Goal: Complete application form

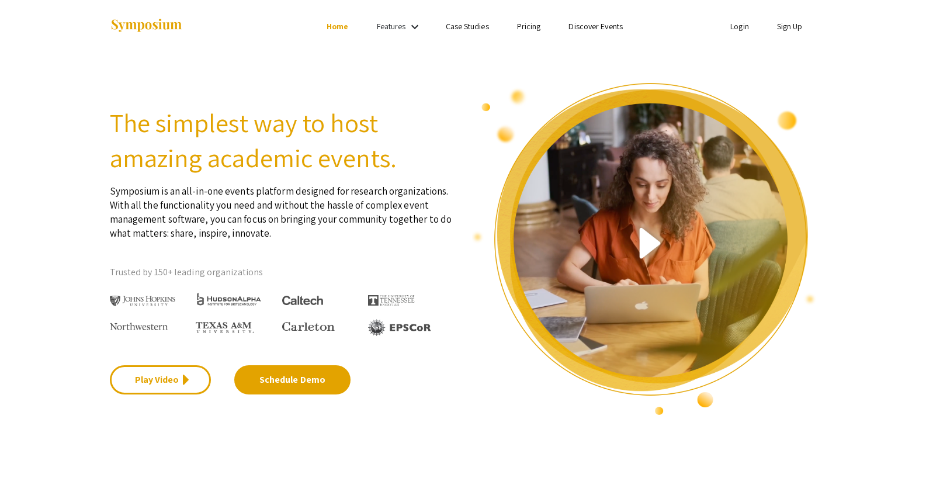
click at [578, 29] on link "Discover Events" at bounding box center [595, 26] width 54 height 11
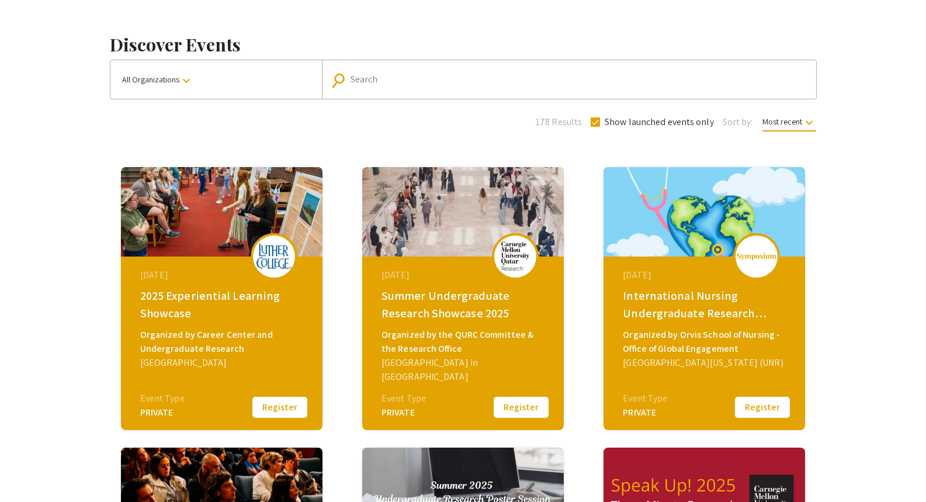
scroll to position [39, 0]
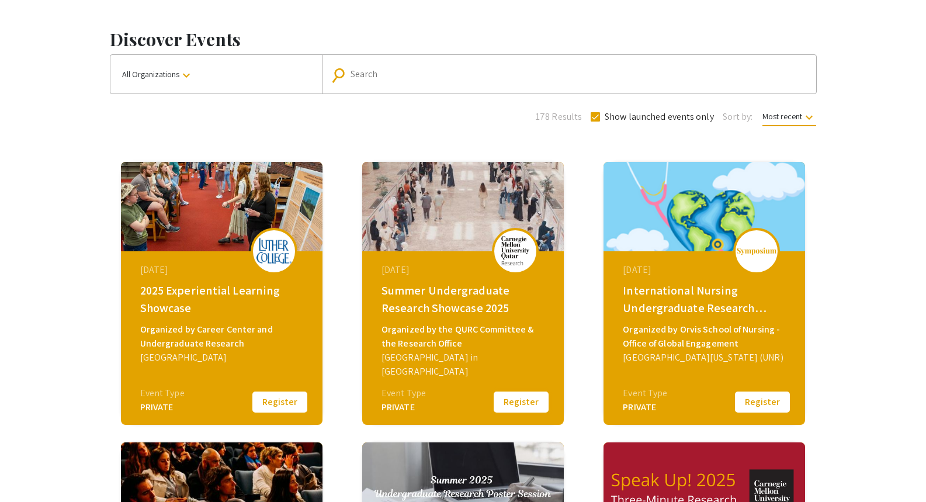
click at [515, 409] on button "Register" at bounding box center [521, 402] width 58 height 25
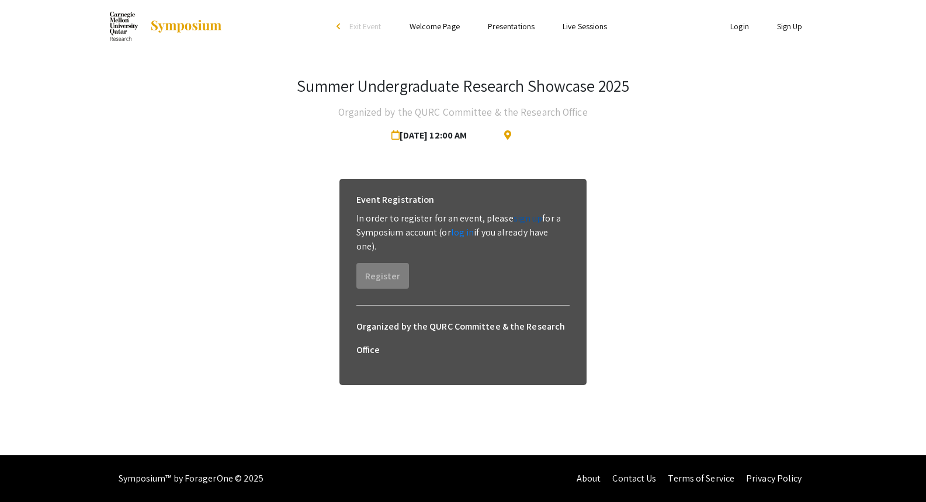
click at [517, 221] on link "sign up" at bounding box center [527, 218] width 29 height 12
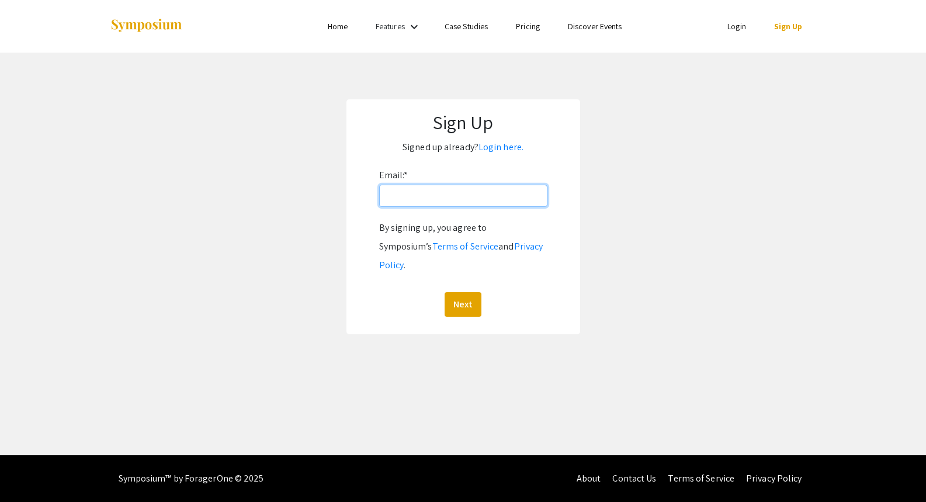
click at [489, 192] on input "Email: *" at bounding box center [463, 196] width 168 height 22
type input "cpettari@qatar.cmu.edu"
click at [458, 294] on button "Next" at bounding box center [462, 304] width 37 height 25
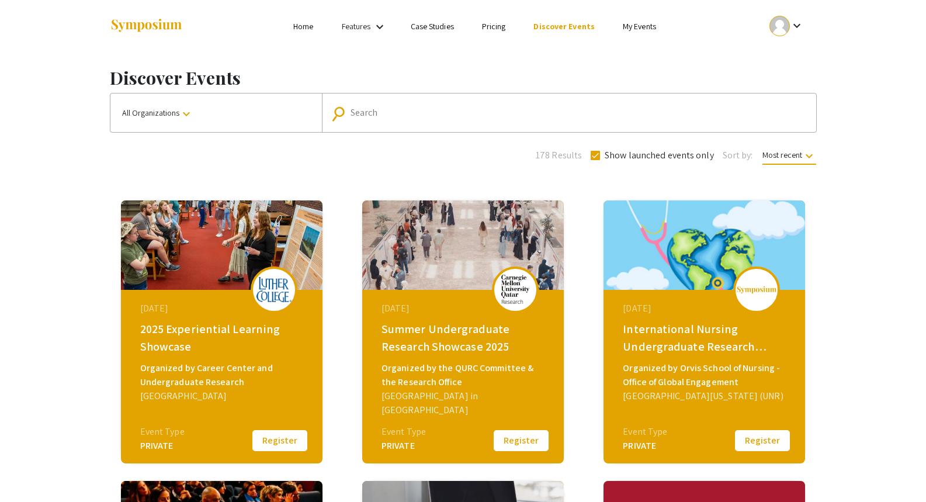
click at [514, 438] on button "Register" at bounding box center [521, 440] width 58 height 25
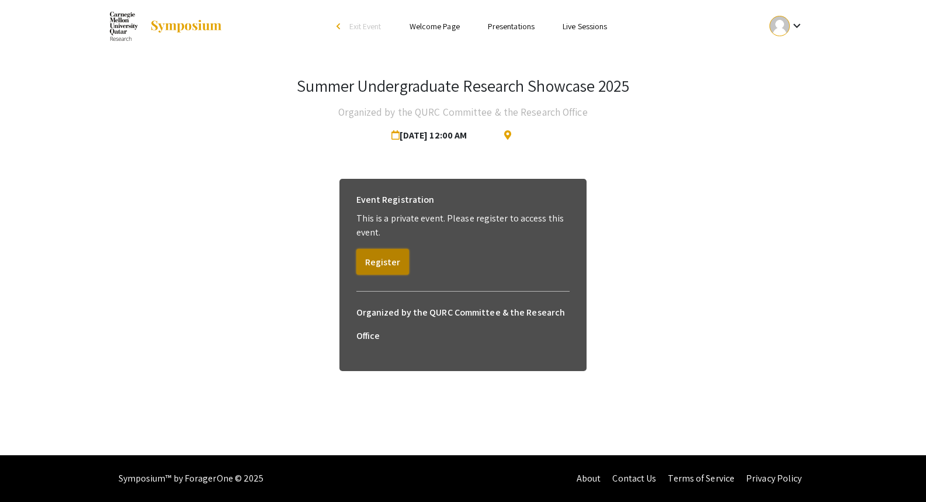
click at [385, 259] on button "Register" at bounding box center [382, 262] width 53 height 26
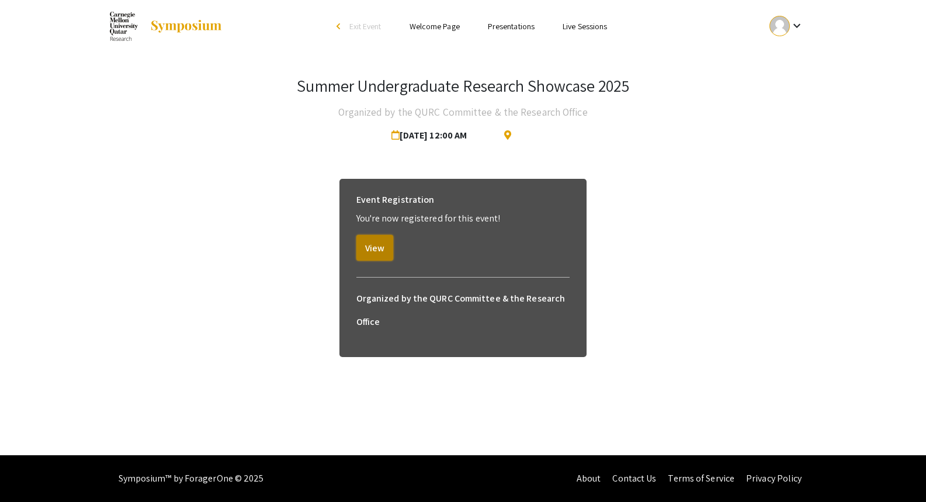
click at [383, 254] on button "View" at bounding box center [374, 248] width 37 height 26
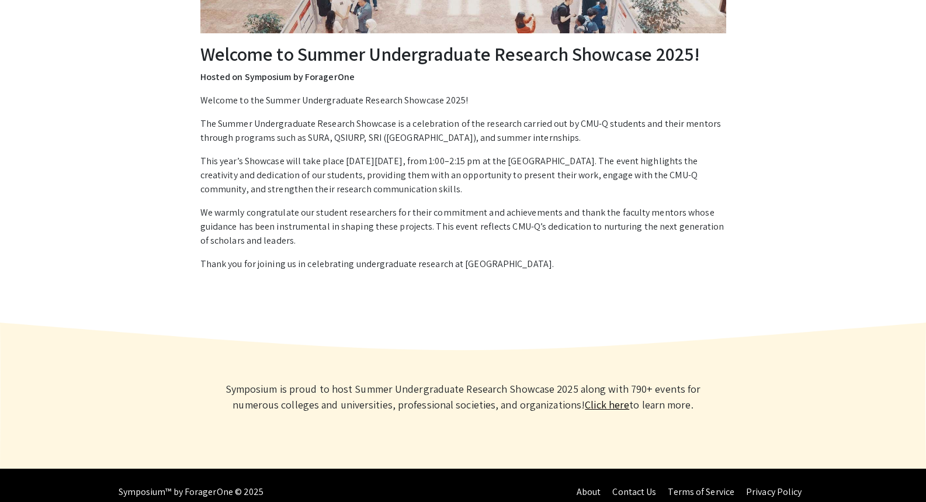
scroll to position [175, 0]
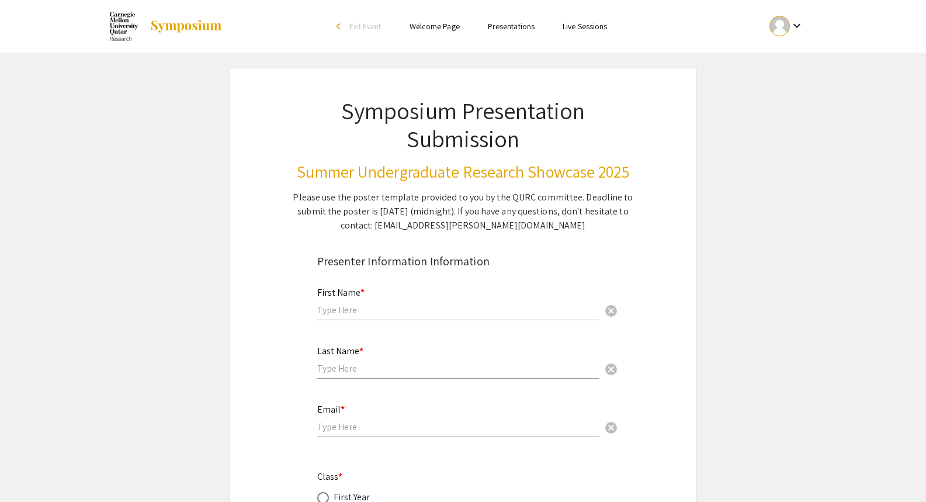
click at [511, 319] on div "First Name * cancel" at bounding box center [458, 298] width 282 height 44
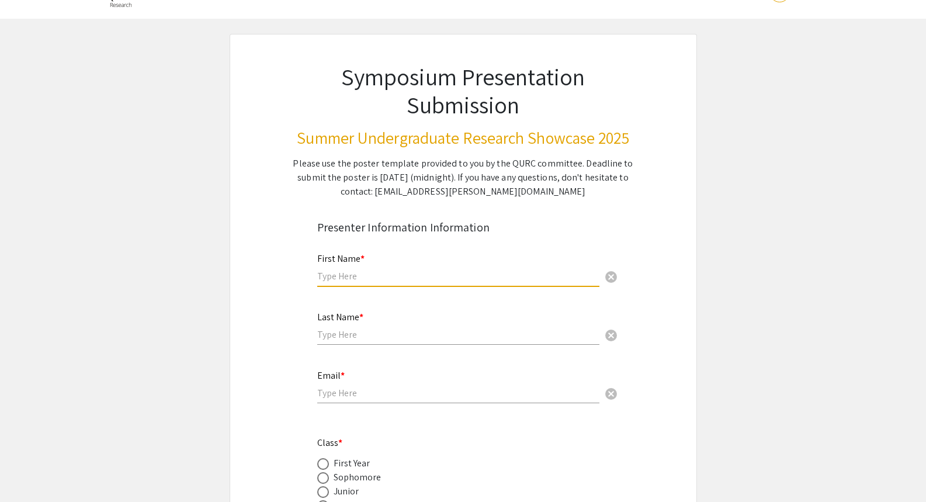
scroll to position [47, 0]
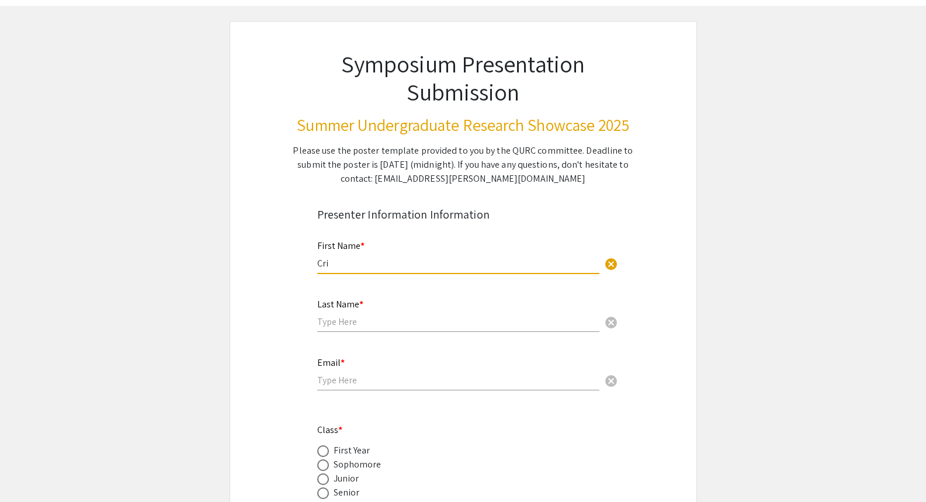
type input "[DEMOGRAPHIC_DATA][PERSON_NAME]"
type input "Pettarin"
click at [380, 378] on input "[EMAIL_ADDRESS][DOMAIN_NAME]" at bounding box center [458, 380] width 282 height 12
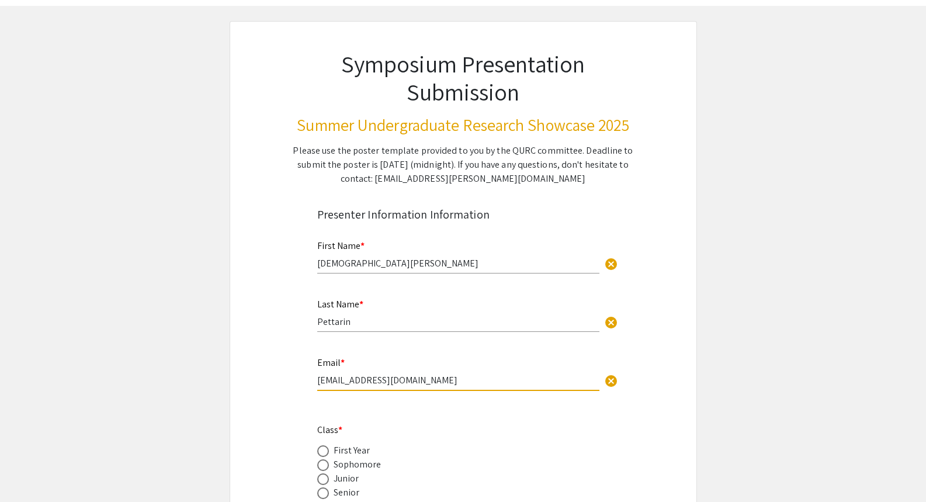
click at [380, 378] on input "[EMAIL_ADDRESS][DOMAIN_NAME]" at bounding box center [458, 380] width 282 height 12
type input "[EMAIL_ADDRESS][PERSON_NAME][DOMAIN_NAME]"
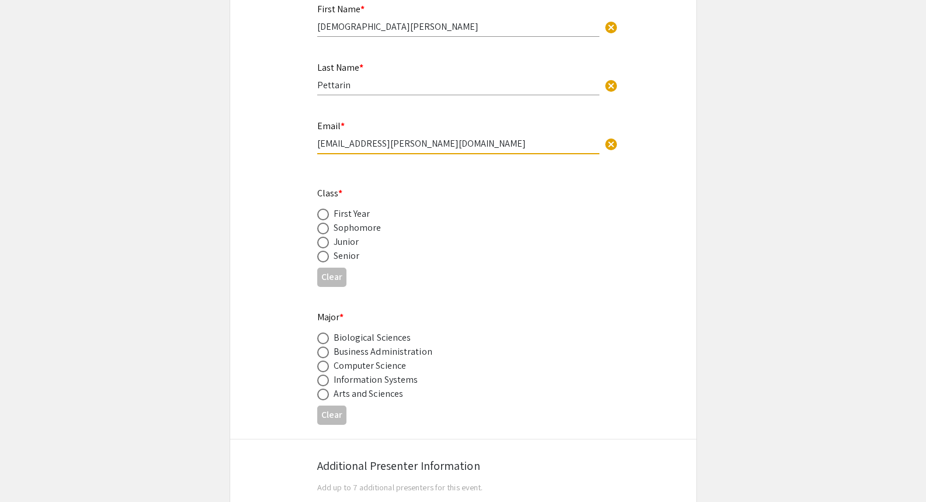
scroll to position [286, 0]
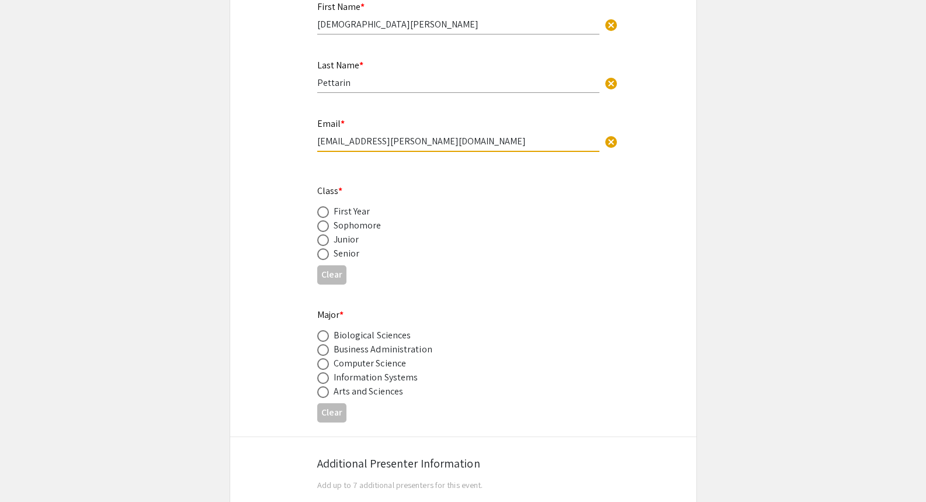
click at [343, 243] on div "Junior" at bounding box center [346, 239] width 26 height 14
click at [319, 241] on span at bounding box center [323, 240] width 12 height 12
click at [319, 241] on input "radio" at bounding box center [323, 240] width 12 height 12
radio input "true"
click at [325, 350] on span at bounding box center [323, 350] width 12 height 12
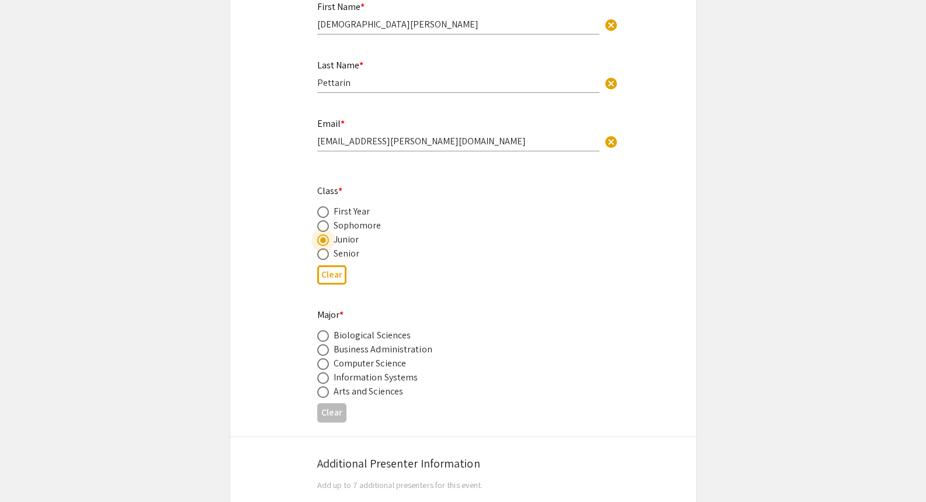
click at [325, 350] on input "radio" at bounding box center [323, 350] width 12 height 12
radio input "true"
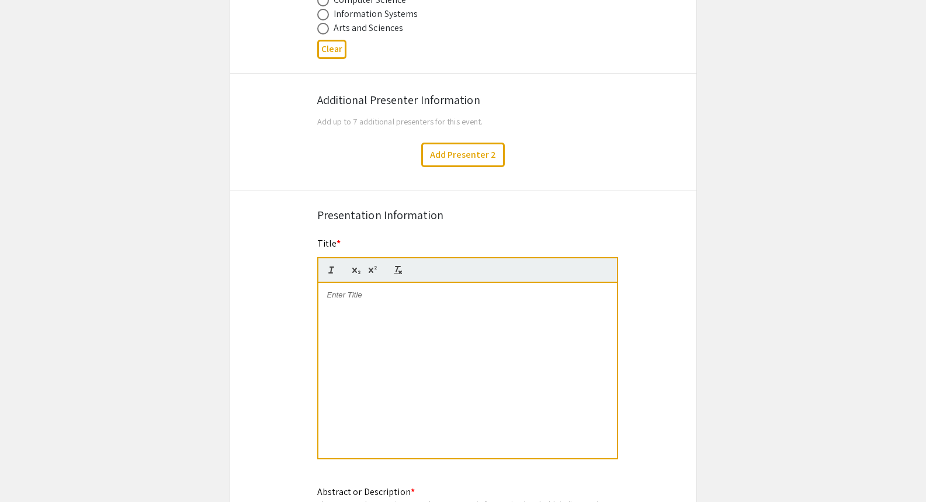
scroll to position [717, 0]
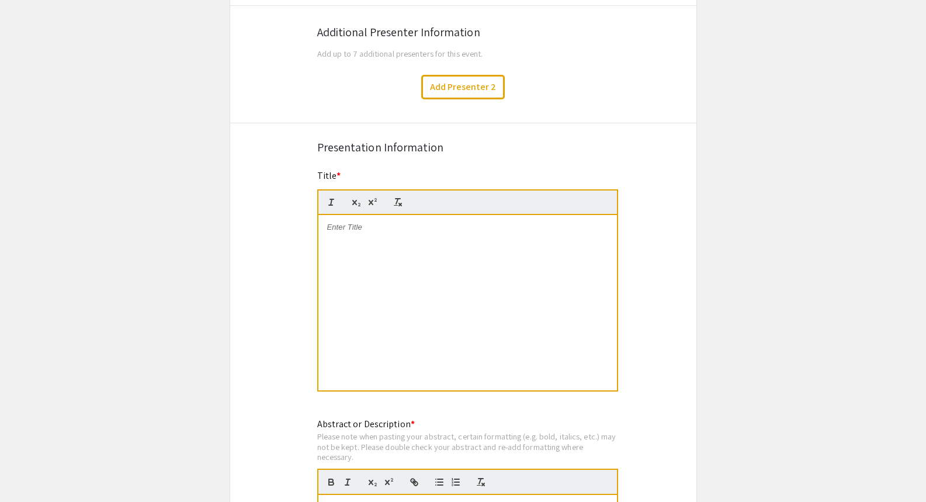
click at [373, 232] on p at bounding box center [467, 227] width 281 height 11
click at [408, 269] on div "The Impacts of US Tariff Policies on Chinese Industries: An Analysis Using Inpu…" at bounding box center [467, 302] width 298 height 175
click at [409, 241] on p "The Impacts of US Tariff Policies on Chinese Industries: An Analysis Using Inpu…" at bounding box center [467, 233] width 281 height 22
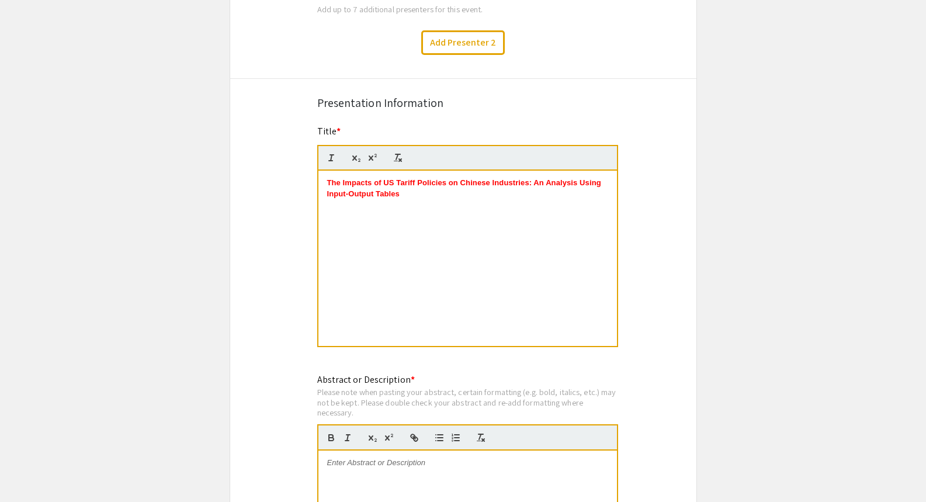
click at [409, 241] on div "The Impacts of US Tariff Policies on Chinese Industries: An Analysis Using Inpu…" at bounding box center [467, 258] width 298 height 175
click at [417, 324] on div "The Impacts of US Tariff Policies on Chinese Industries: An Analysis Using Inpu…" at bounding box center [467, 258] width 298 height 175
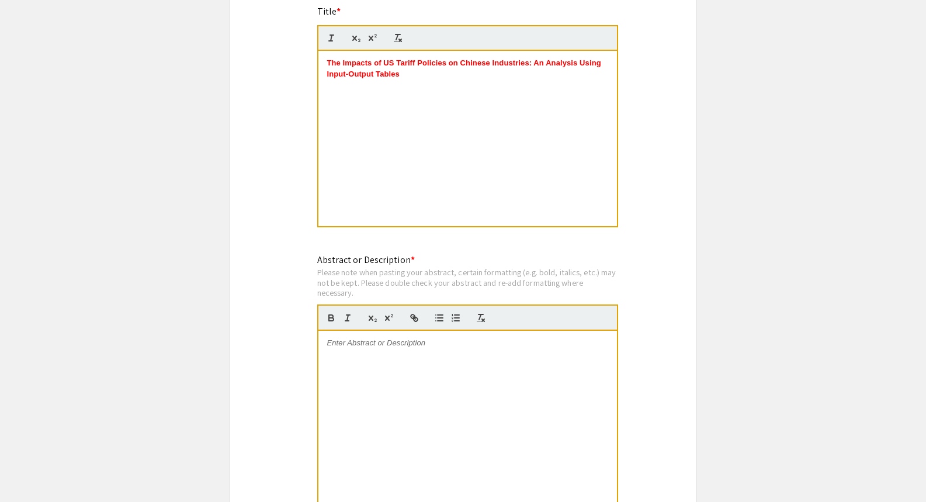
scroll to position [882, 0]
click at [391, 380] on div at bounding box center [467, 416] width 298 height 175
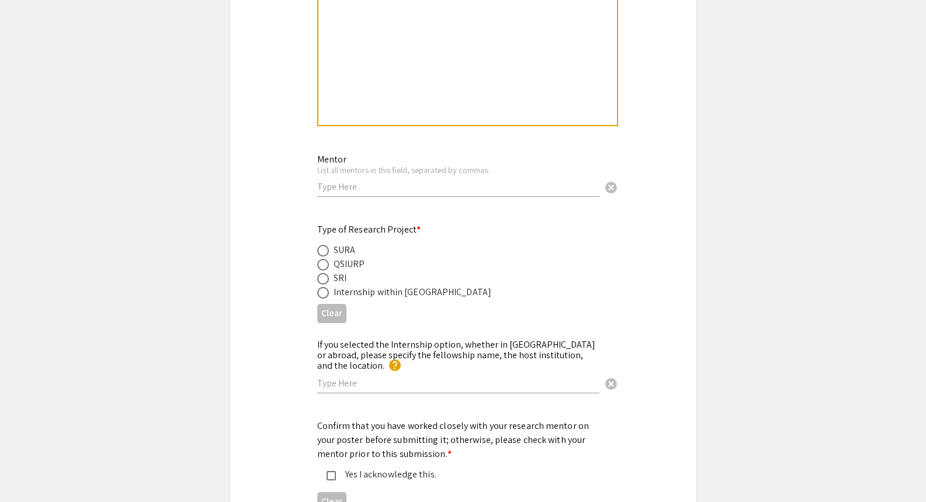
scroll to position [1258, 0]
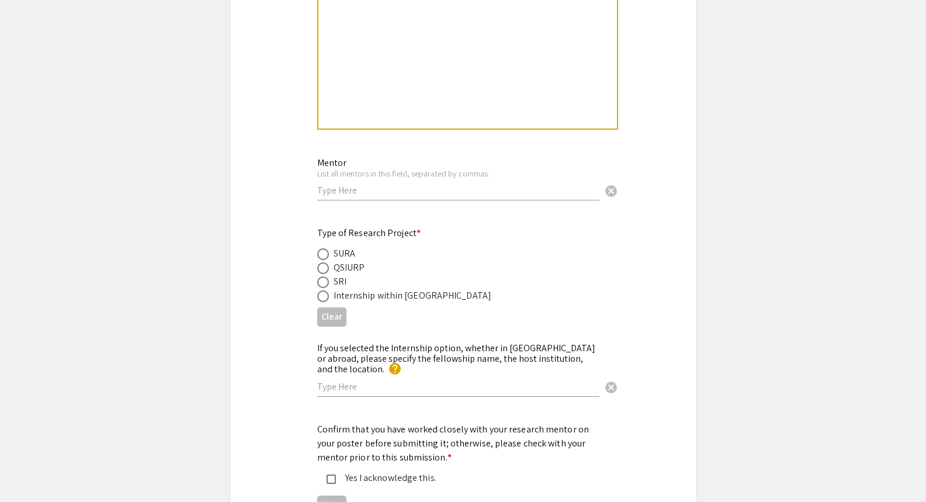
click at [353, 195] on input "text" at bounding box center [458, 190] width 282 height 12
type input "[PERSON_NAME]"
click at [322, 256] on span at bounding box center [323, 254] width 12 height 12
click at [322, 256] on input "radio" at bounding box center [323, 254] width 12 height 12
radio input "true"
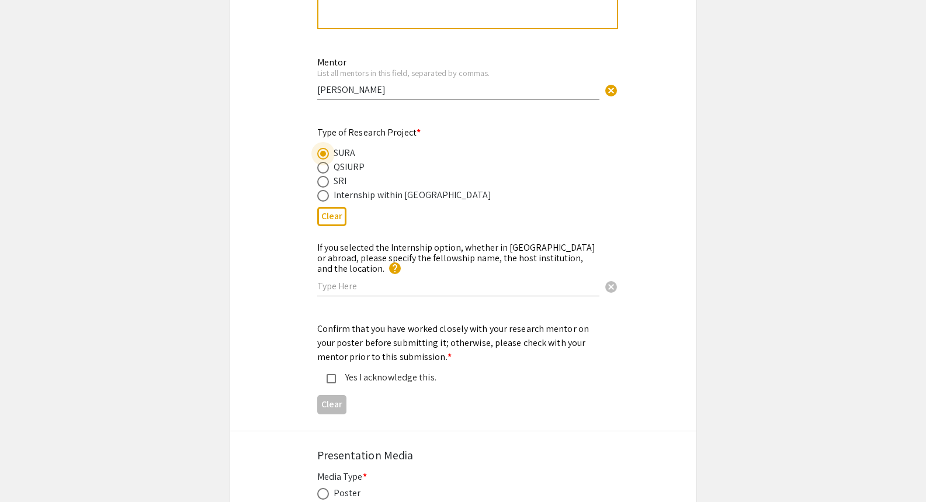
scroll to position [1364, 0]
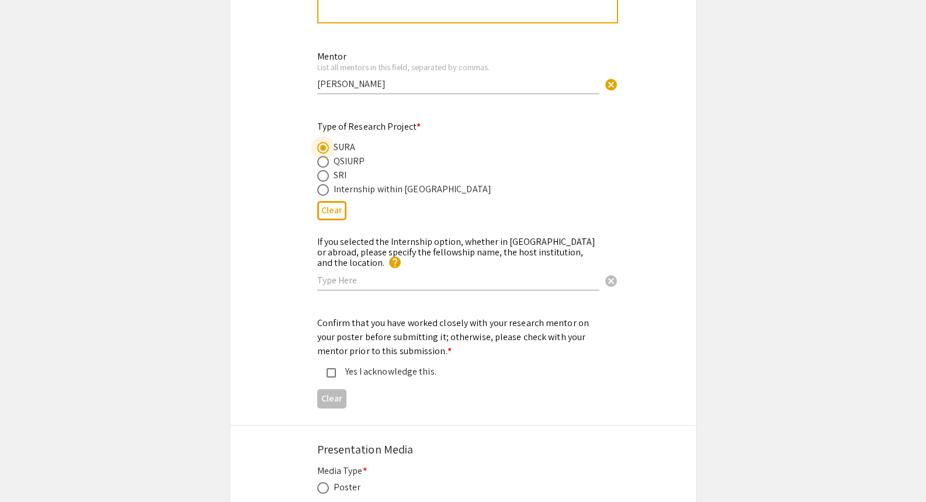
click at [336, 366] on div "Yes I acknowledge this." at bounding box center [458, 371] width 245 height 14
click at [405, 321] on div "Confirm that you have worked closely with your research mentor on your poster b…" at bounding box center [453, 347] width 273 height 62
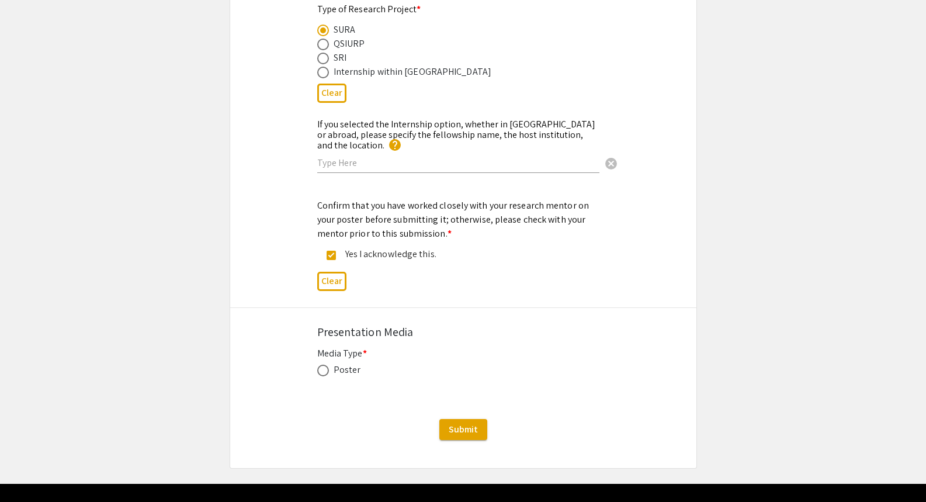
scroll to position [1484, 0]
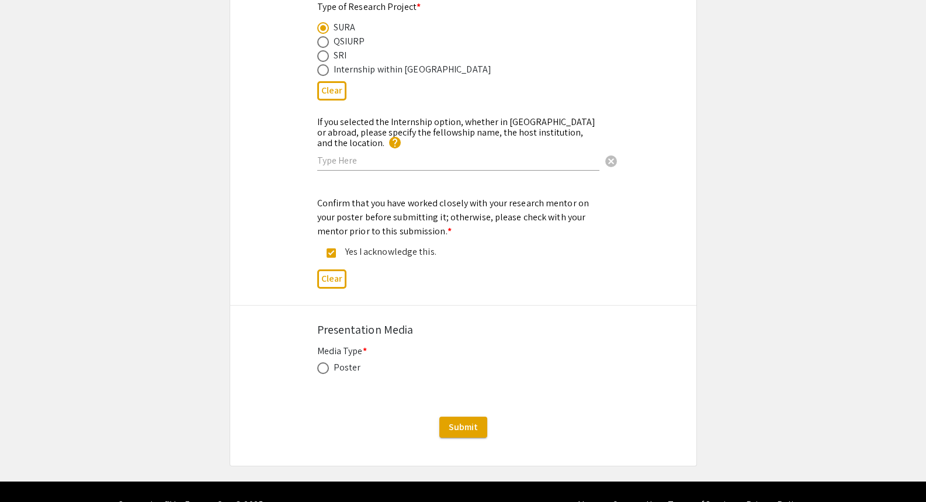
click at [324, 362] on span at bounding box center [323, 368] width 12 height 12
click at [324, 362] on input "radio" at bounding box center [323, 368] width 12 height 12
radio input "true"
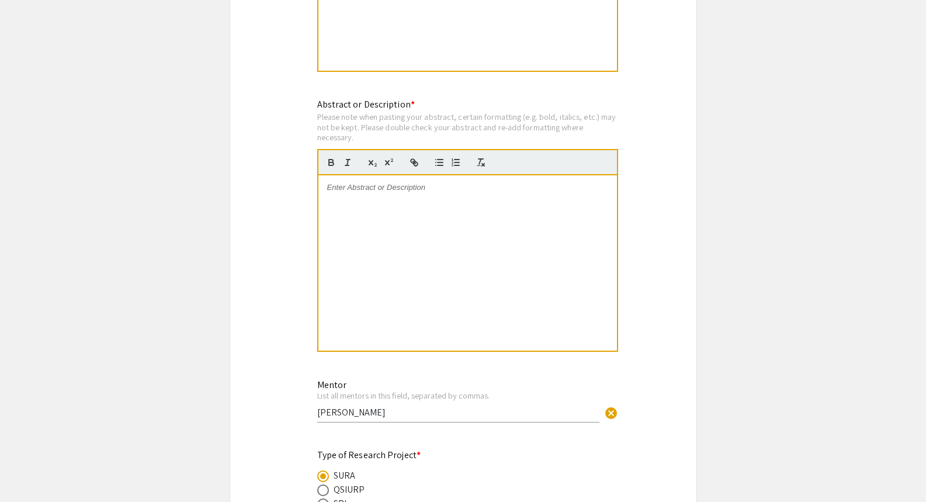
scroll to position [1033, 0]
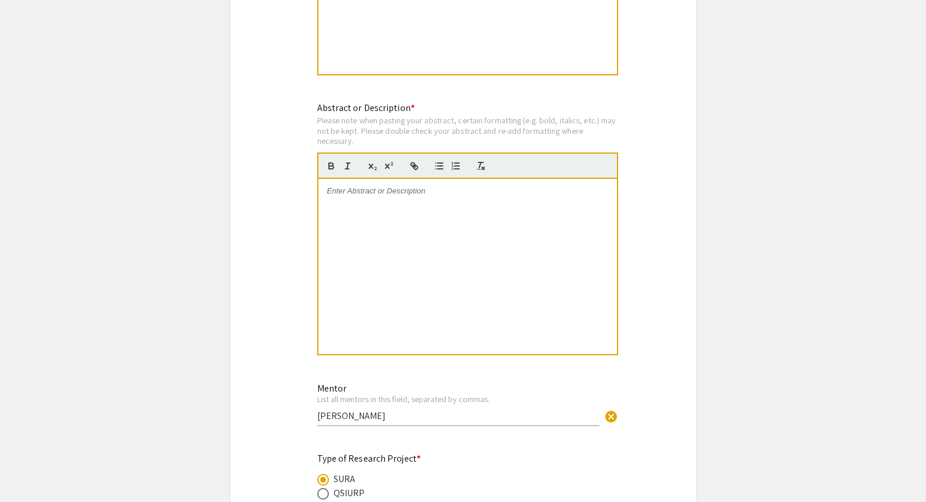
click at [409, 200] on div at bounding box center [467, 266] width 298 height 175
click at [128, 128] on app-submissions "Symposium Presentation Submission Summer Undergraduate Research Showcase 2025 P…" at bounding box center [463, 29] width 926 height 1989
click at [376, 199] on div at bounding box center [467, 266] width 298 height 175
click at [648, 128] on div "Symposium Presentation Submission Summer Undergraduate Research Showcase 2025 P…" at bounding box center [463, 29] width 467 height 1989
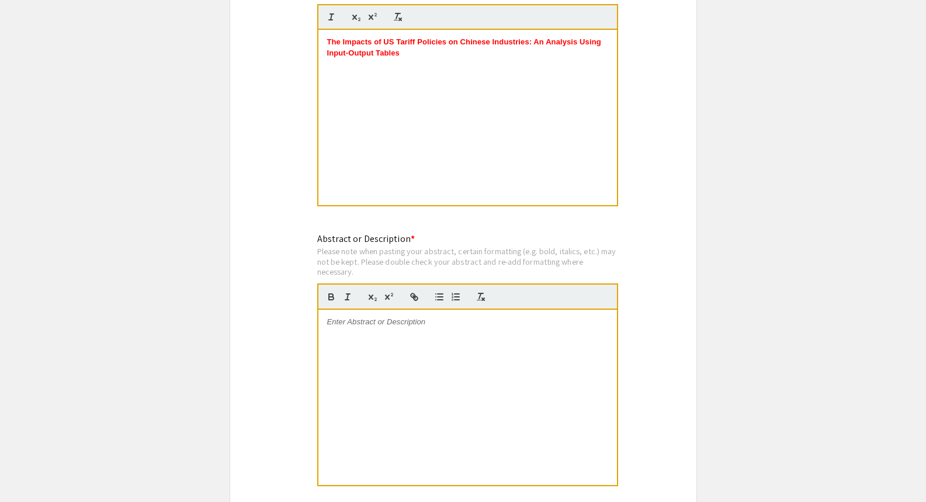
scroll to position [1020, 0]
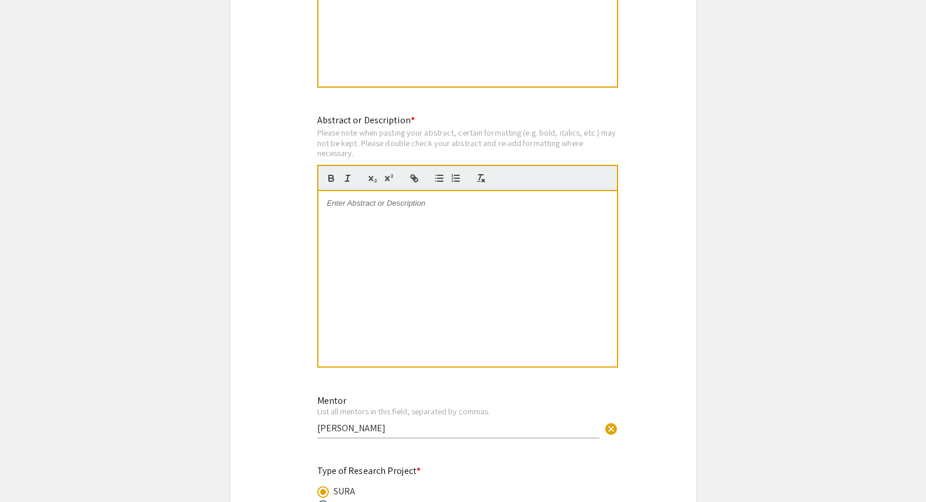
click at [526, 227] on div at bounding box center [467, 278] width 298 height 175
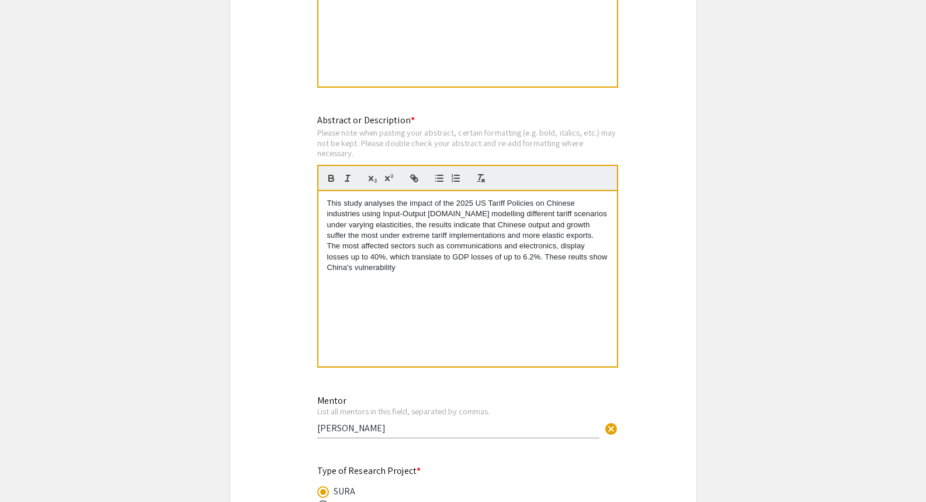
click at [533, 258] on p "This study analyses the impact of the 2025 US Tariff Policies on Chinese indust…" at bounding box center [467, 235] width 281 height 75
click at [509, 277] on div "This study analyses the impact of the 2025 US Tariff Policies on Chinese indust…" at bounding box center [467, 278] width 298 height 175
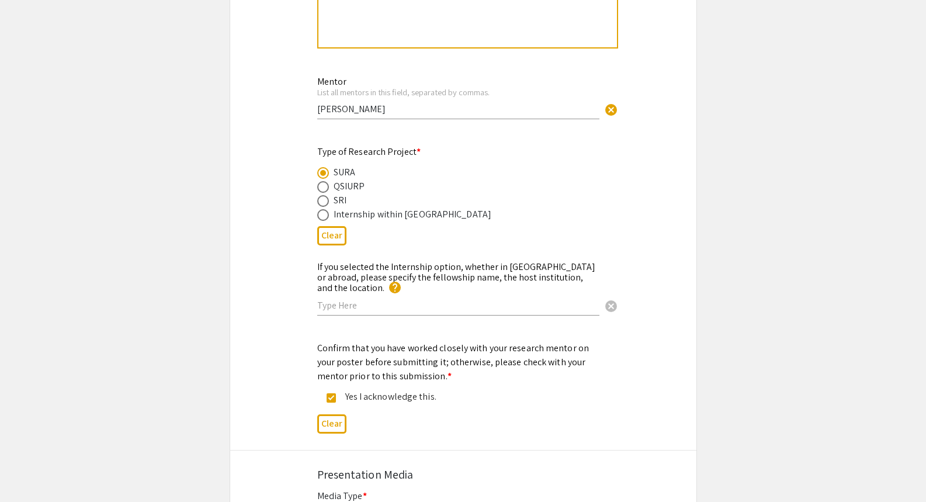
scroll to position [1340, 0]
click at [659, 268] on div "If you selected the Internship option, whether in [GEOGRAPHIC_DATA] or abroad, …" at bounding box center [463, 294] width 466 height 70
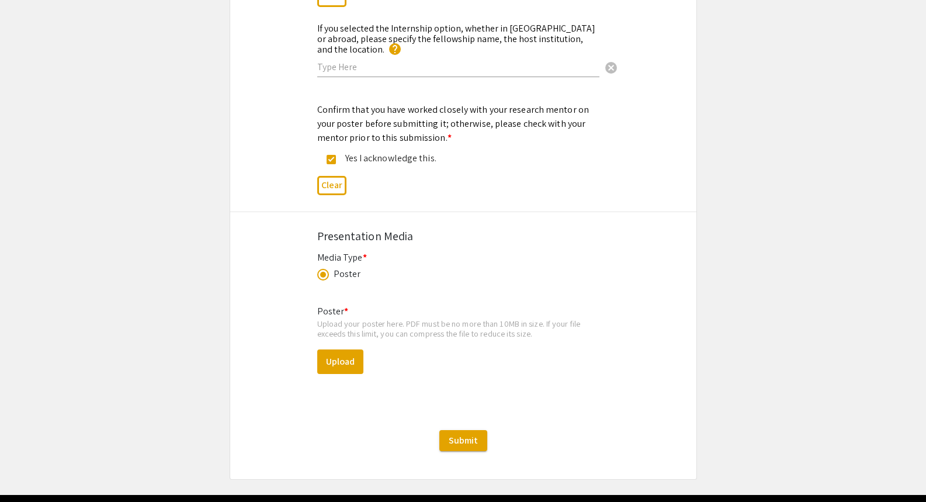
scroll to position [1610, 0]
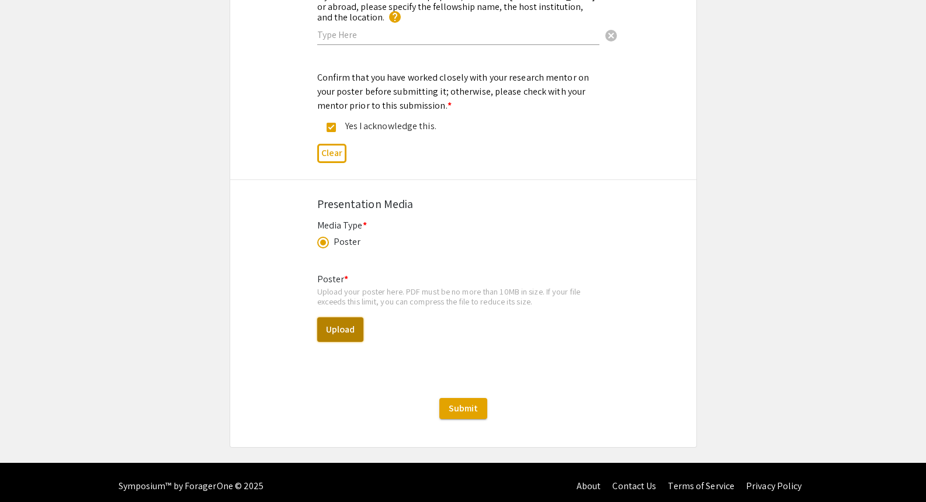
click at [337, 317] on button "Upload" at bounding box center [340, 329] width 46 height 25
click at [344, 323] on button "Upload" at bounding box center [340, 329] width 46 height 25
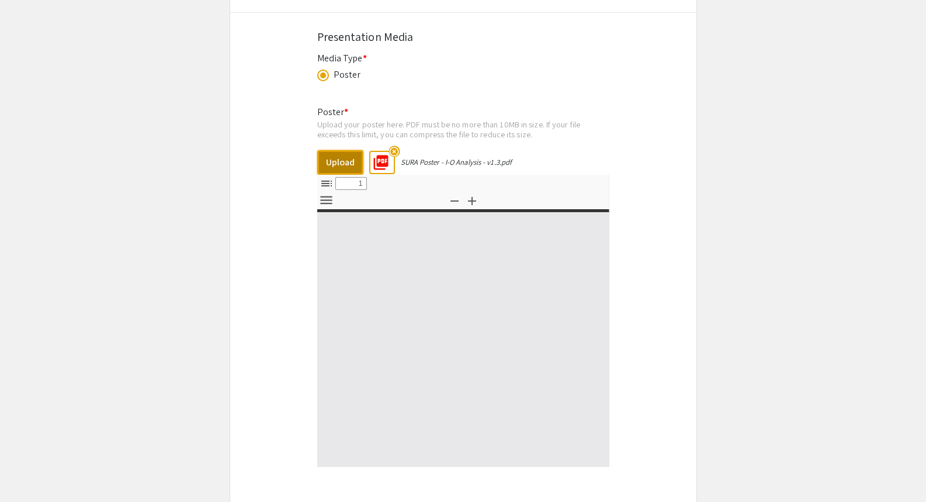
scroll to position [1800, 0]
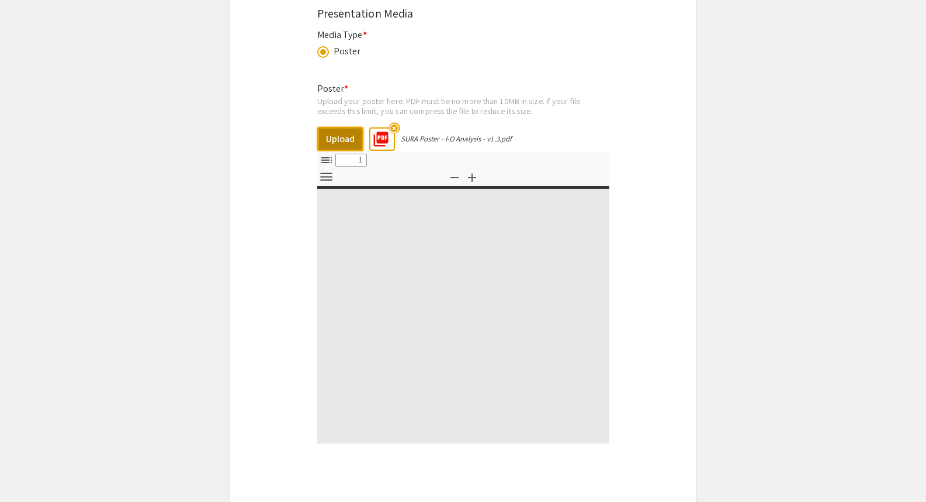
select select "custom"
type input "0"
select select "custom"
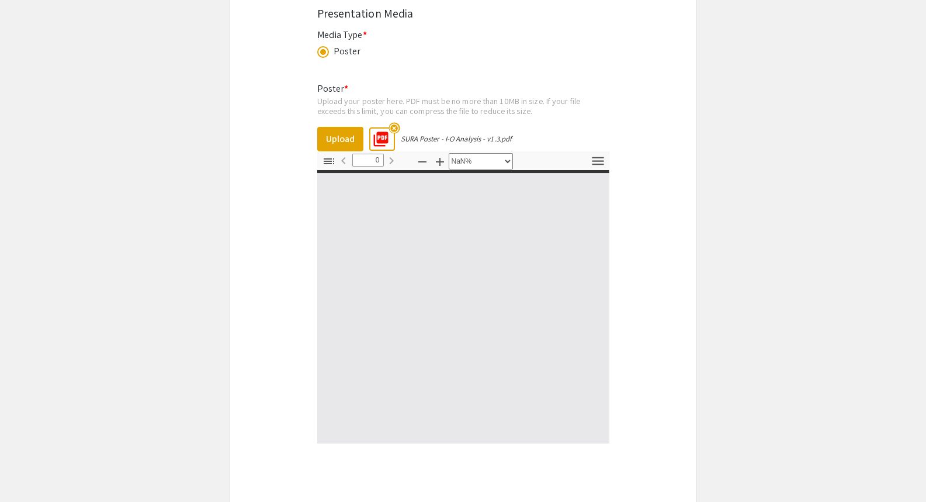
type input "1"
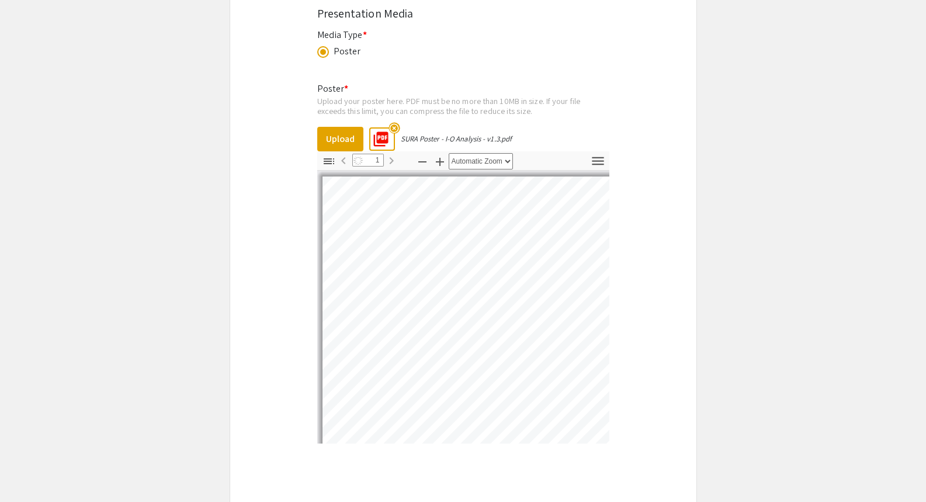
select select "auto"
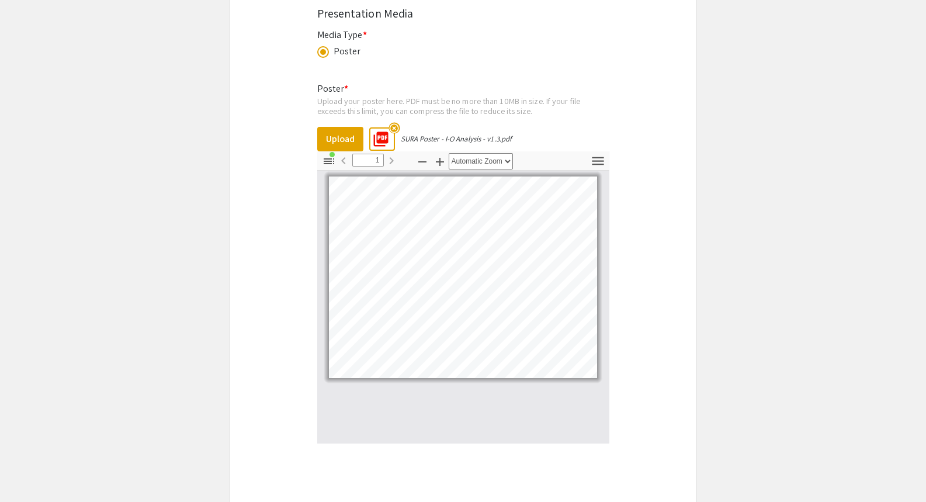
click at [393, 122] on mat-icon "highlight_off" at bounding box center [393, 127] width 11 height 11
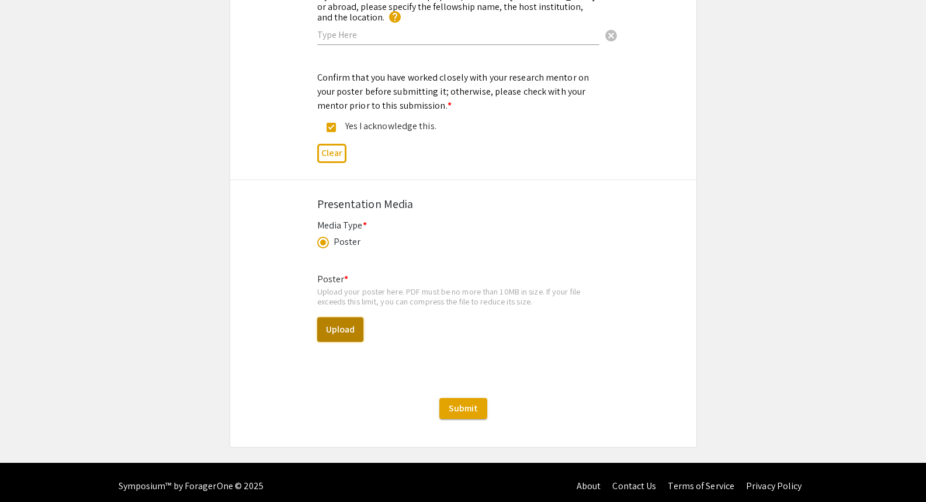
click at [348, 324] on button "Upload" at bounding box center [340, 329] width 46 height 25
select select "custom"
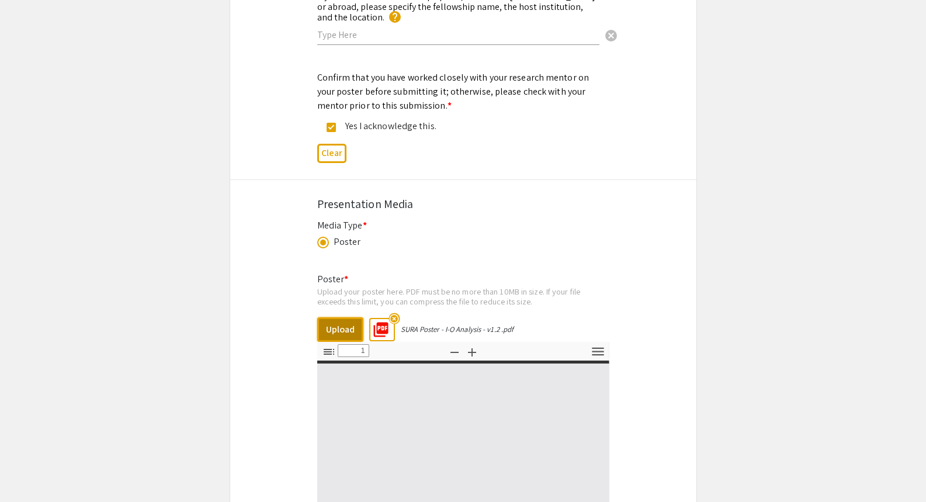
type input "0"
select select "custom"
type input "1"
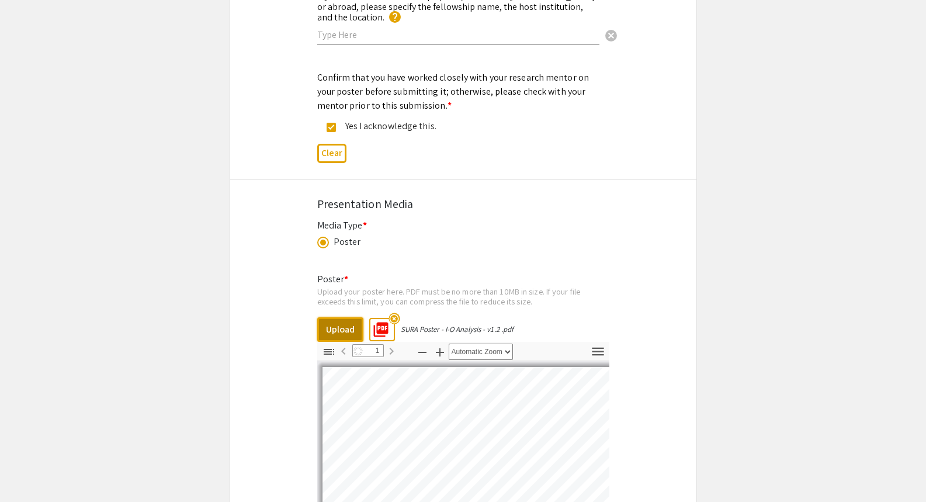
select select "auto"
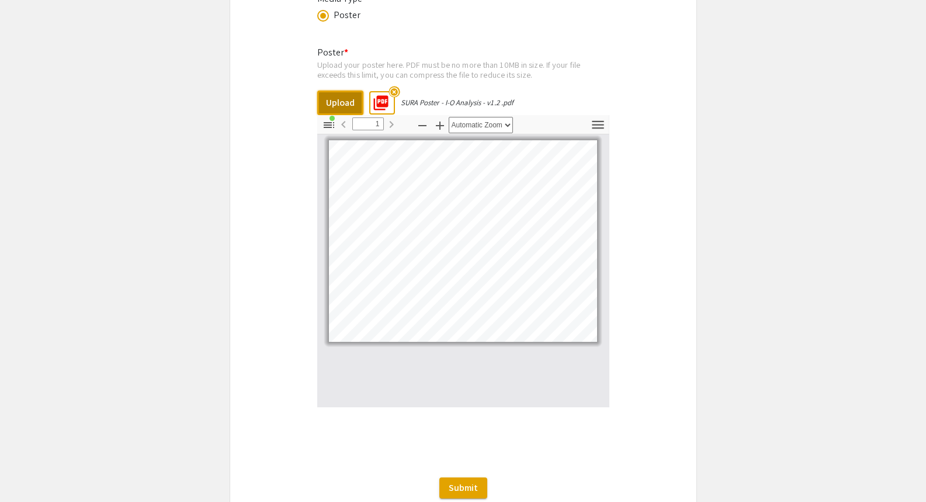
scroll to position [1850, 0]
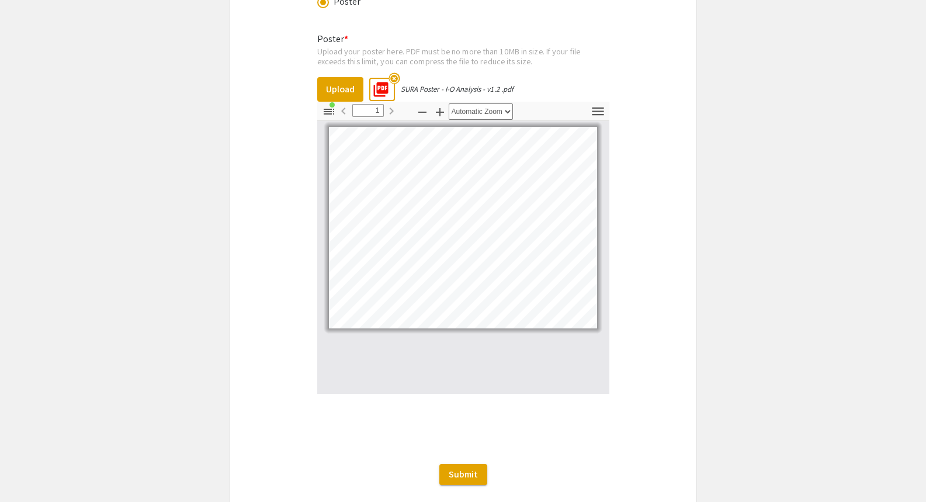
click at [467, 470] on span "Submit" at bounding box center [463, 474] width 29 height 12
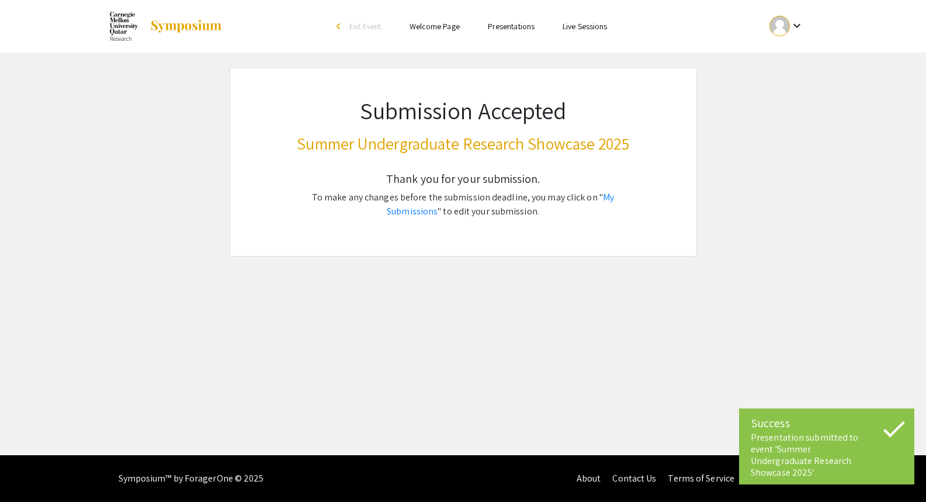
scroll to position [0, 0]
